Goal: Information Seeking & Learning: Learn about a topic

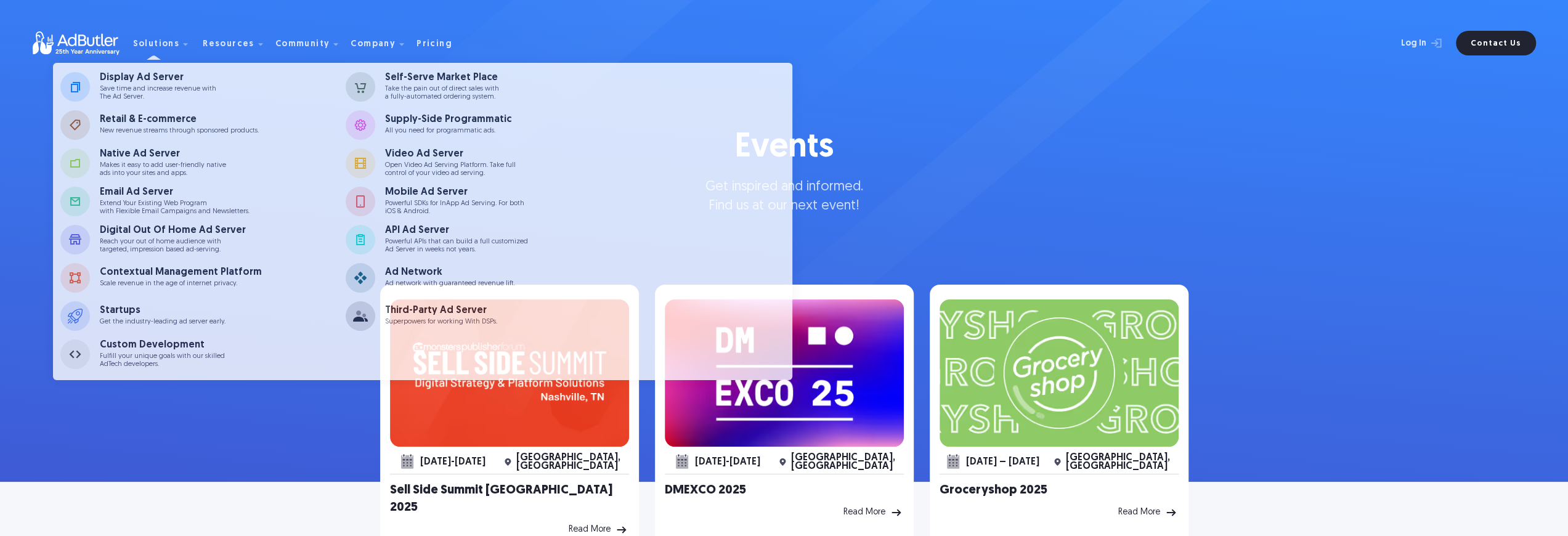
click at [115, 207] on p "Extend Your Existing Web Program with Flexible Email Campaigns and Newsletters." at bounding box center [174, 207] width 150 height 16
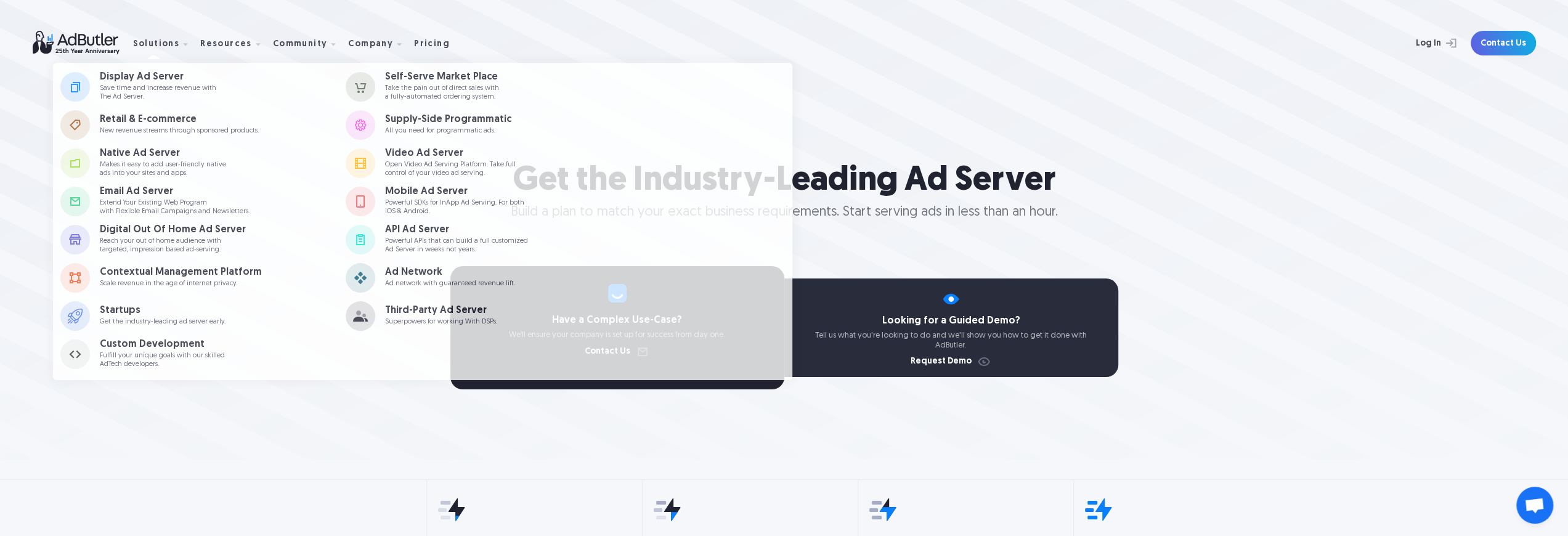
click at [76, 37] on img at bounding box center [82, 43] width 100 height 24
